Goal: Task Accomplishment & Management: Use online tool/utility

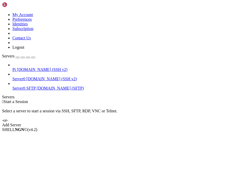
click at [38, 67] on span "[DOMAIN_NAME] (SSH v2)" at bounding box center [42, 69] width 51 height 4
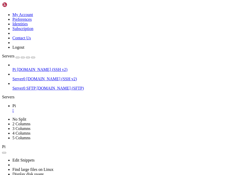
click at [33, 57] on div "button" at bounding box center [33, 57] width 0 height 0
drag, startPoint x: 85, startPoint y: 298, endPoint x: 50, endPoint y: 252, distance: 58.0
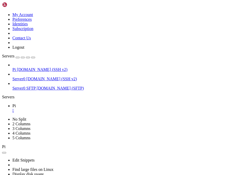
drag, startPoint x: 53, startPoint y: 336, endPoint x: 56, endPoint y: 341, distance: 5.7
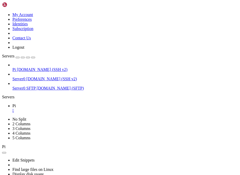
drag, startPoint x: 51, startPoint y: 331, endPoint x: 69, endPoint y: 338, distance: 18.9
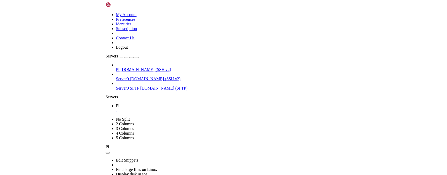
scroll to position [190, 0]
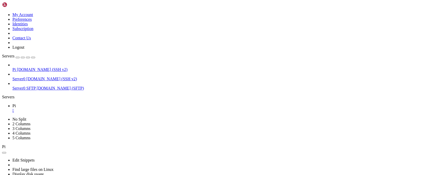
drag, startPoint x: 4, startPoint y: 212, endPoint x: 9, endPoint y: 212, distance: 4.9
